Goal: Find specific page/section: Find specific page/section

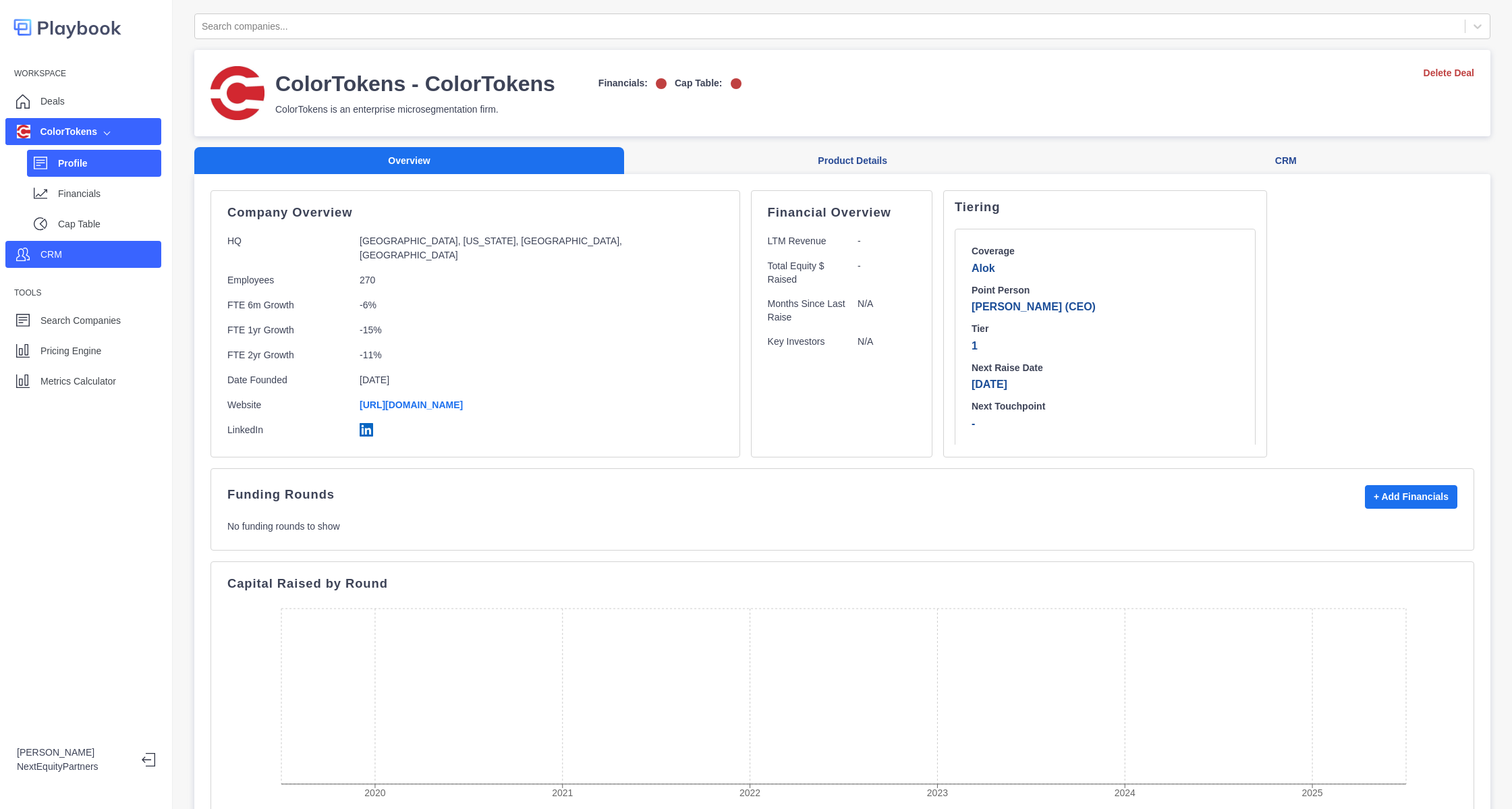
click at [91, 241] on div "CRM" at bounding box center [83, 254] width 156 height 27
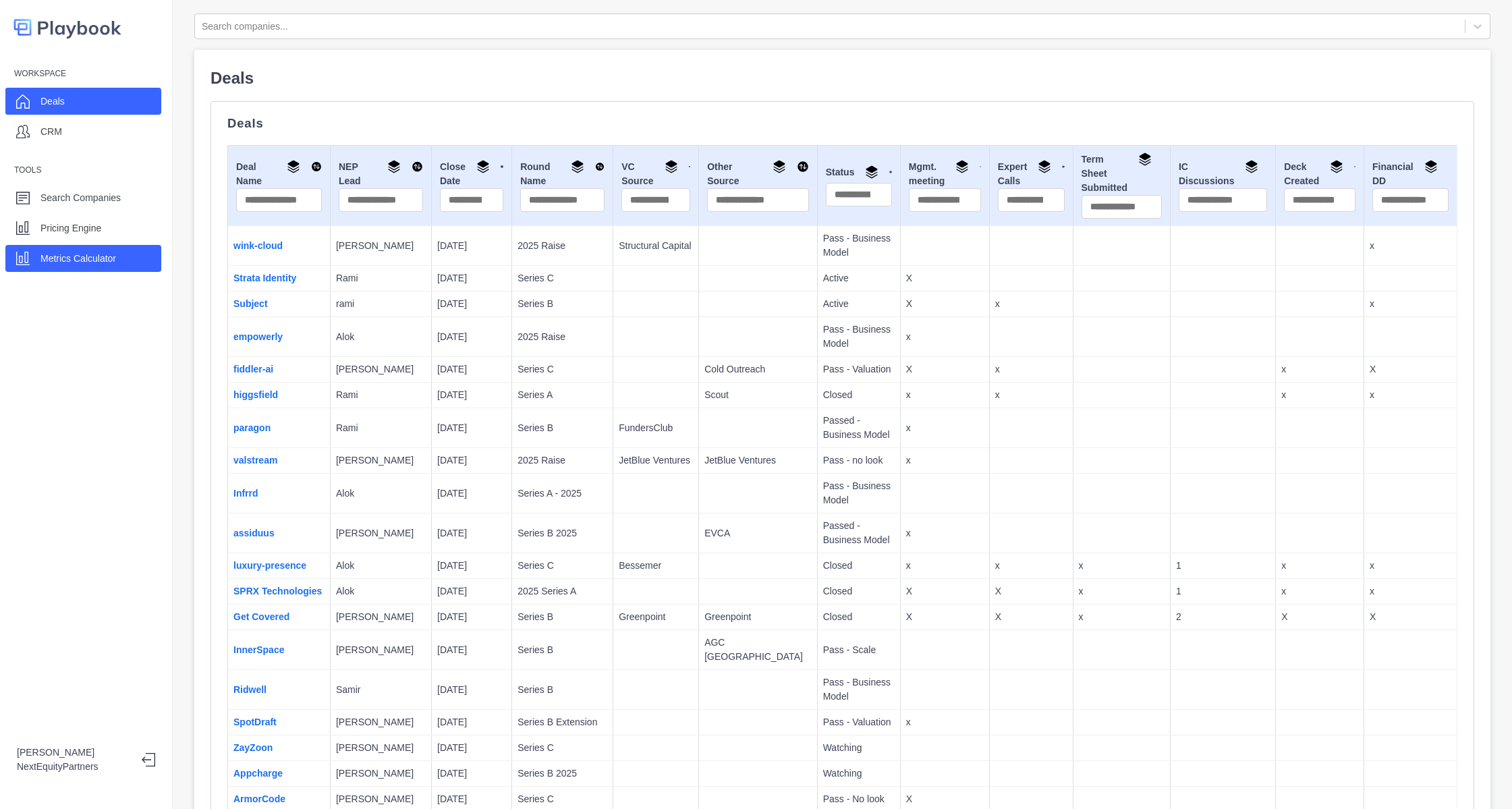
click at [90, 256] on p "Metrics Calculator" at bounding box center [79, 258] width 76 height 14
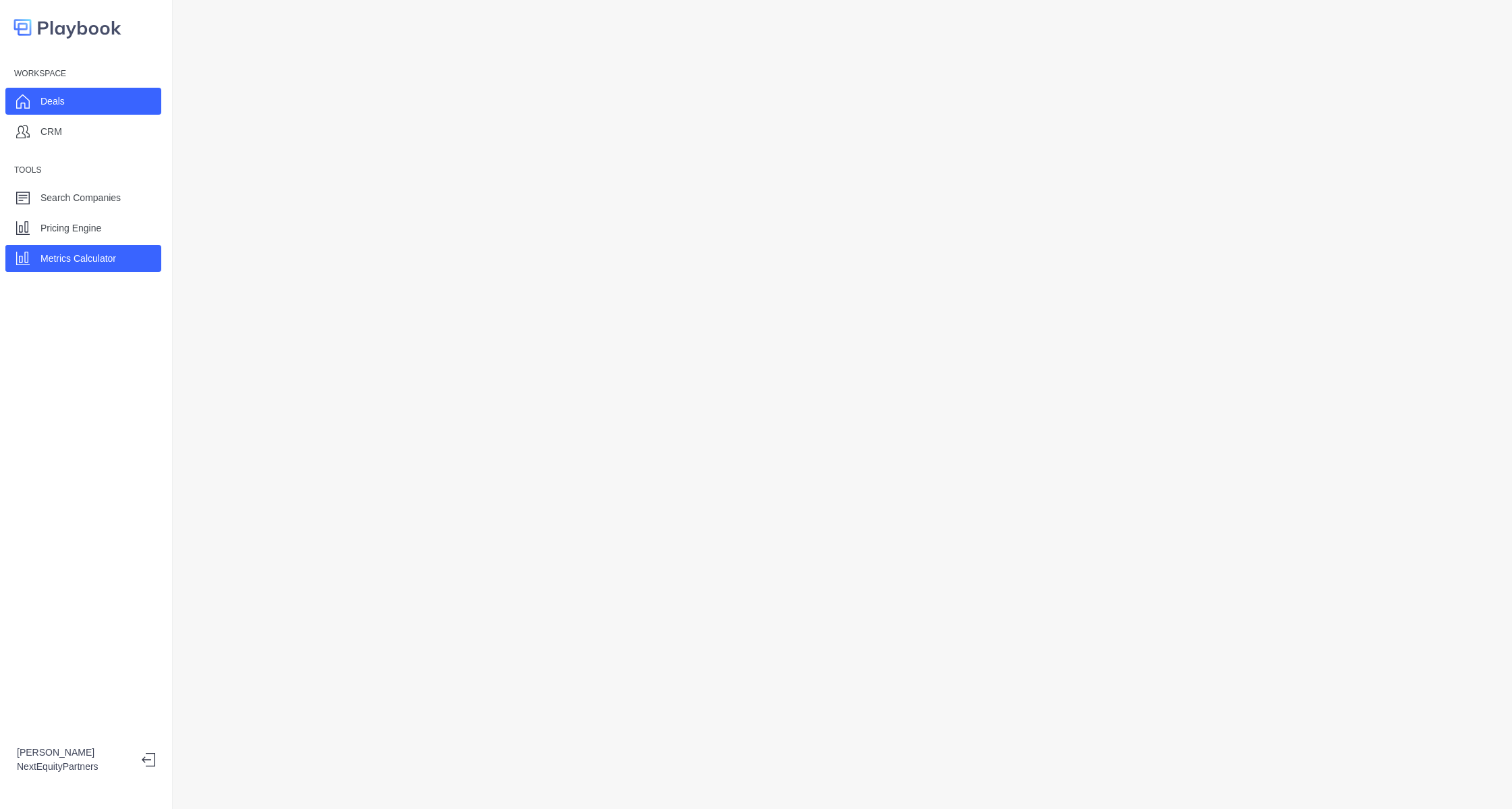
click at [43, 106] on p "Deals" at bounding box center [52, 101] width 24 height 14
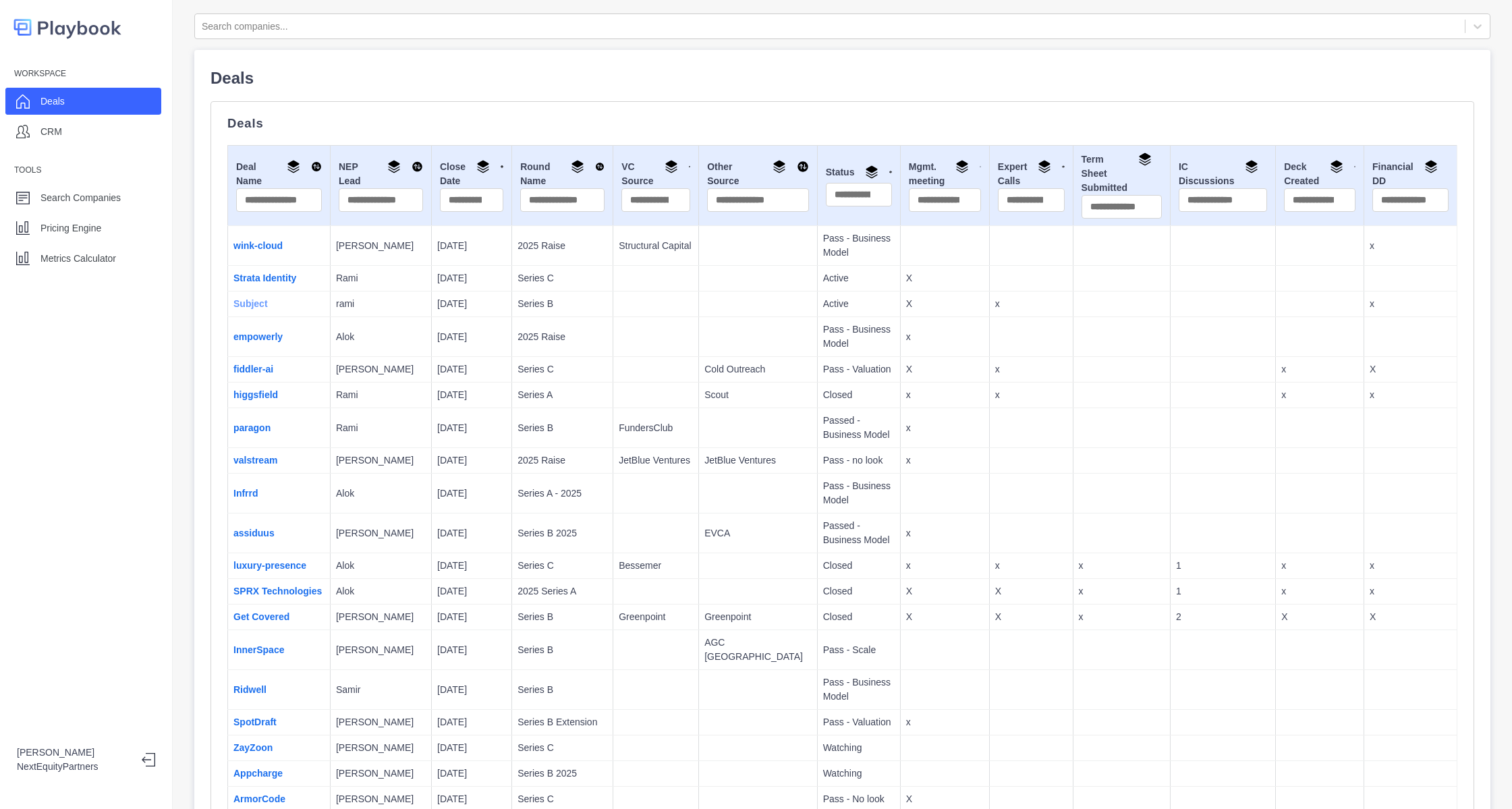
click at [256, 304] on link "Subject" at bounding box center [251, 303] width 35 height 11
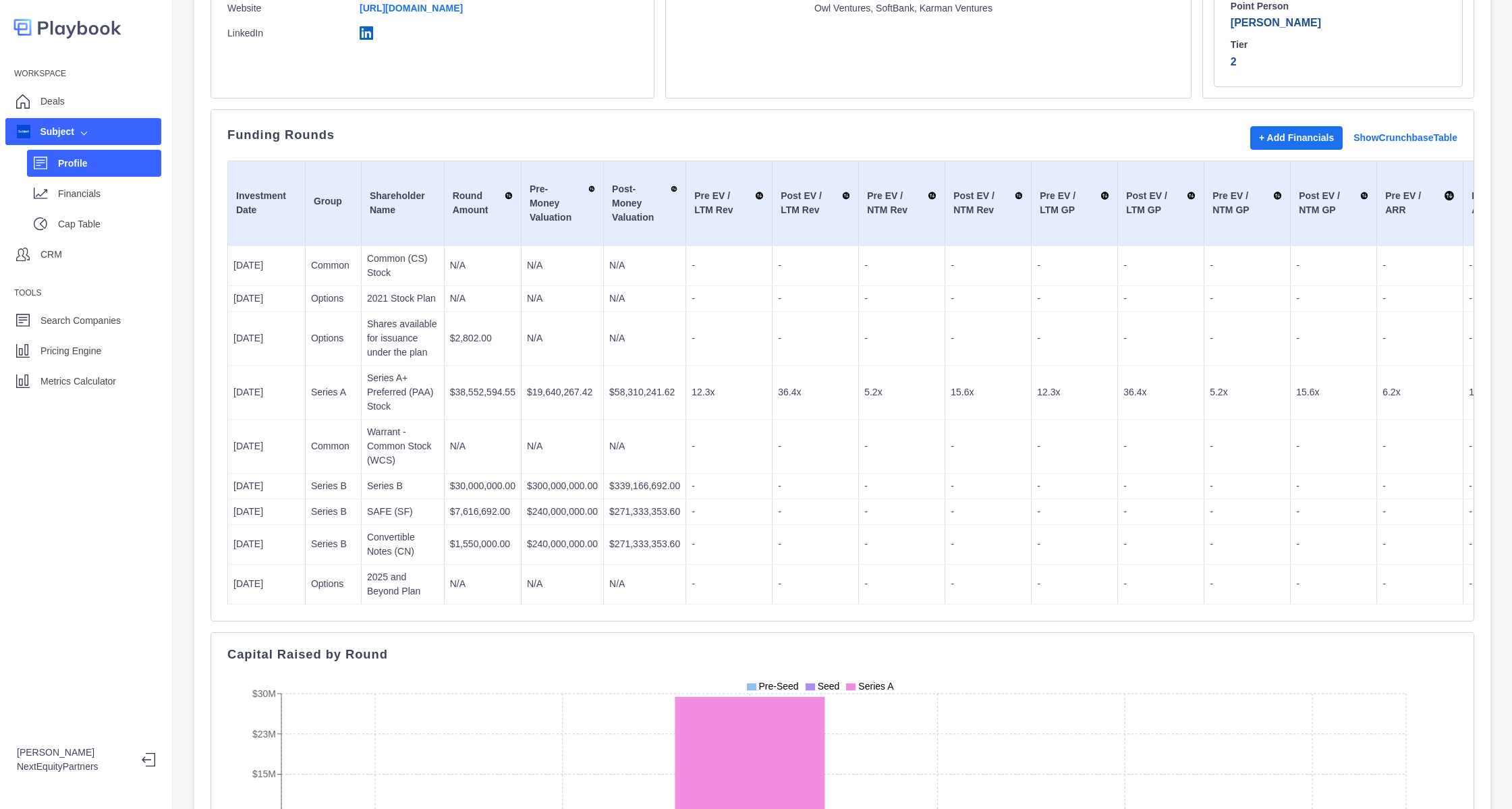
scroll to position [324, 0]
